Goal: Find specific page/section: Find specific page/section

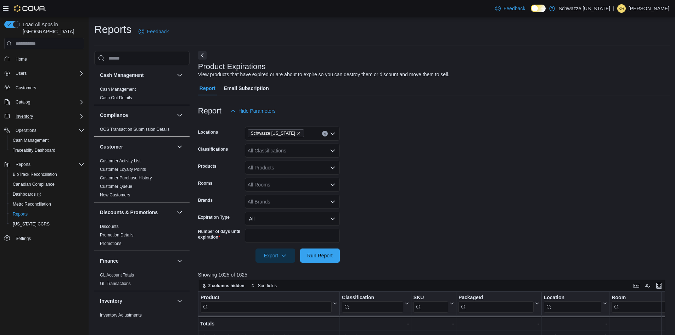
scroll to position [218, 0]
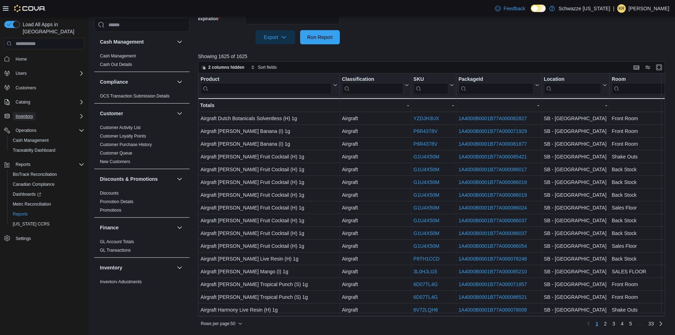
click at [30, 113] on span "Inventory" at bounding box center [24, 116] width 17 height 6
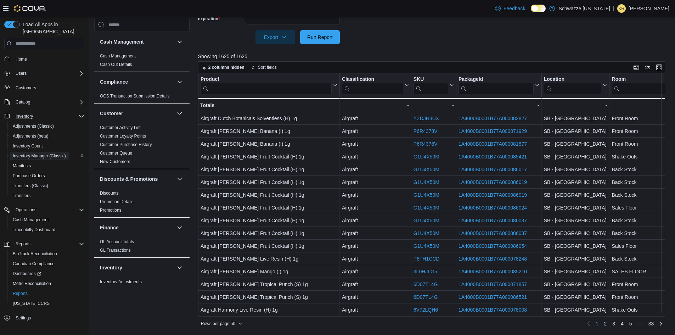
click at [43, 153] on span "Inventory Manager (Classic)" at bounding box center [39, 156] width 53 height 6
